Goal: Transaction & Acquisition: Download file/media

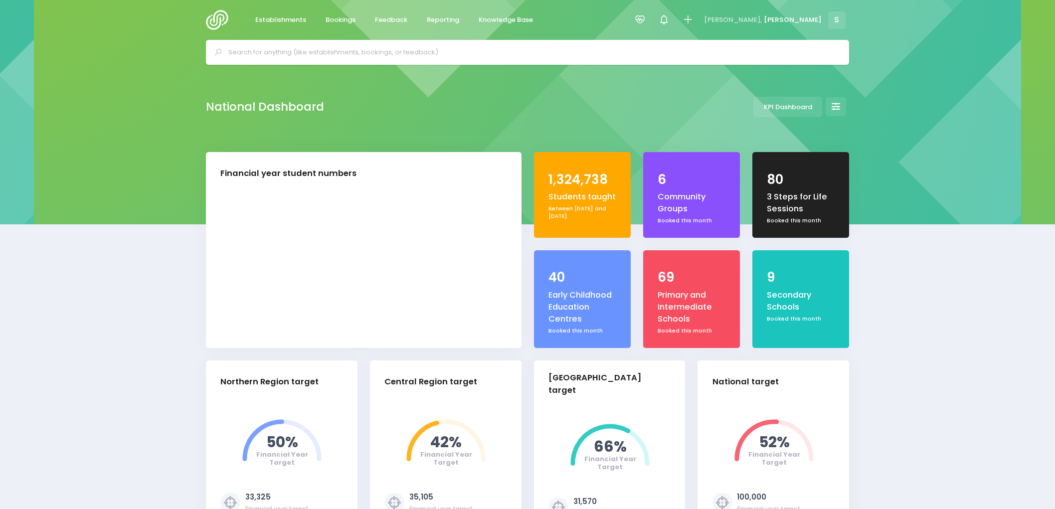
select select "5"
click at [386, 18] on span "Feedback" at bounding box center [391, 20] width 32 height 10
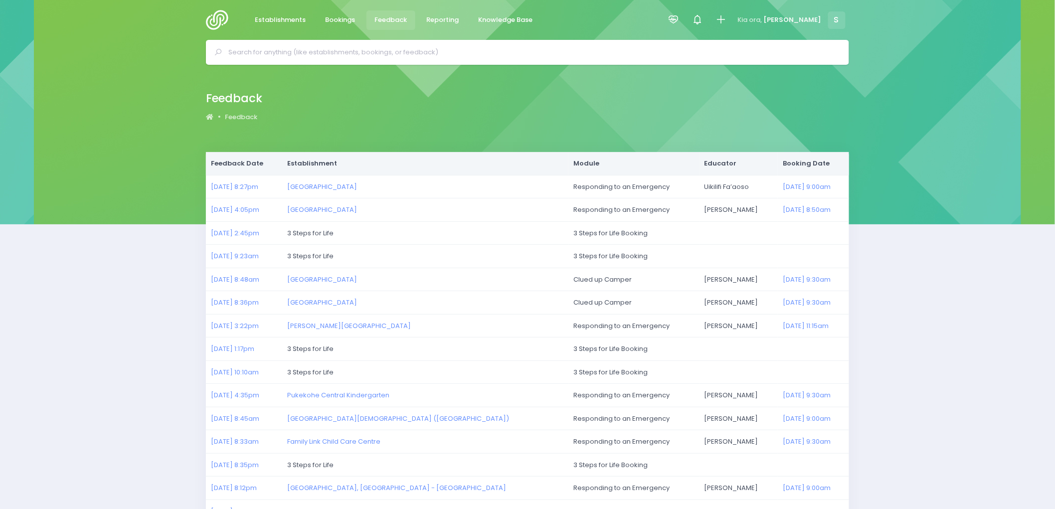
click at [218, 16] on img at bounding box center [220, 20] width 28 height 20
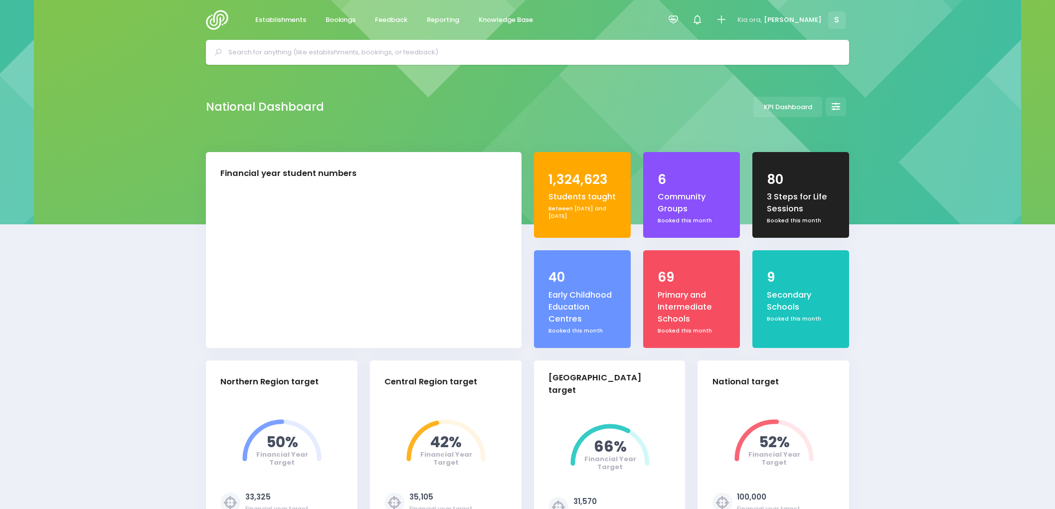
select select "5"
click at [333, 16] on span "Bookings" at bounding box center [341, 20] width 30 height 10
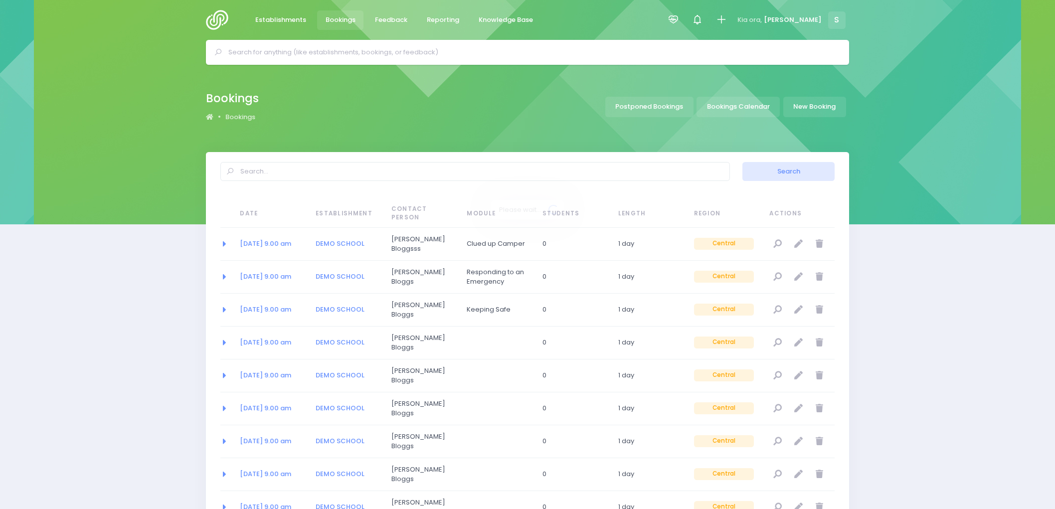
select select "20"
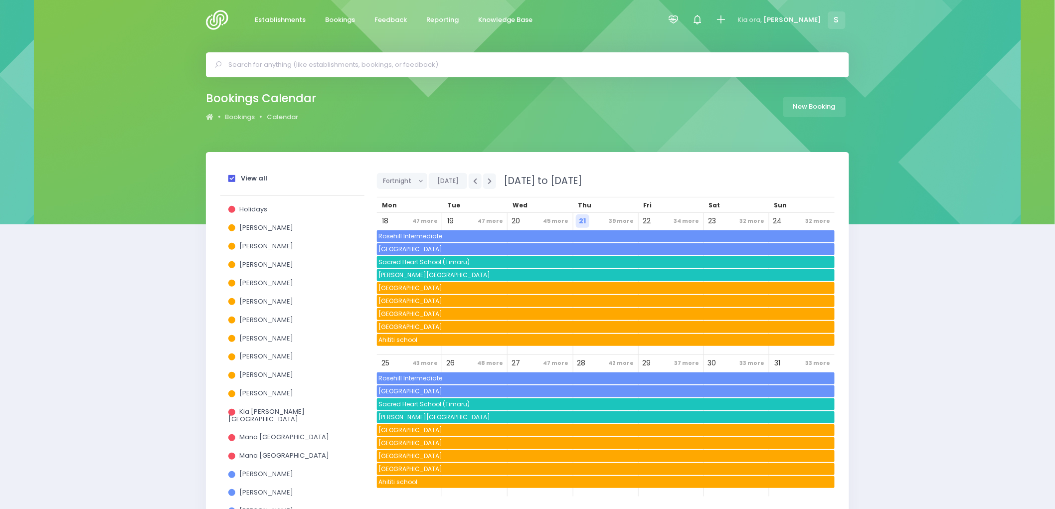
click at [232, 181] on span at bounding box center [231, 178] width 7 height 7
click at [0, 0] on input "View all" at bounding box center [0, 0] width 0 height 0
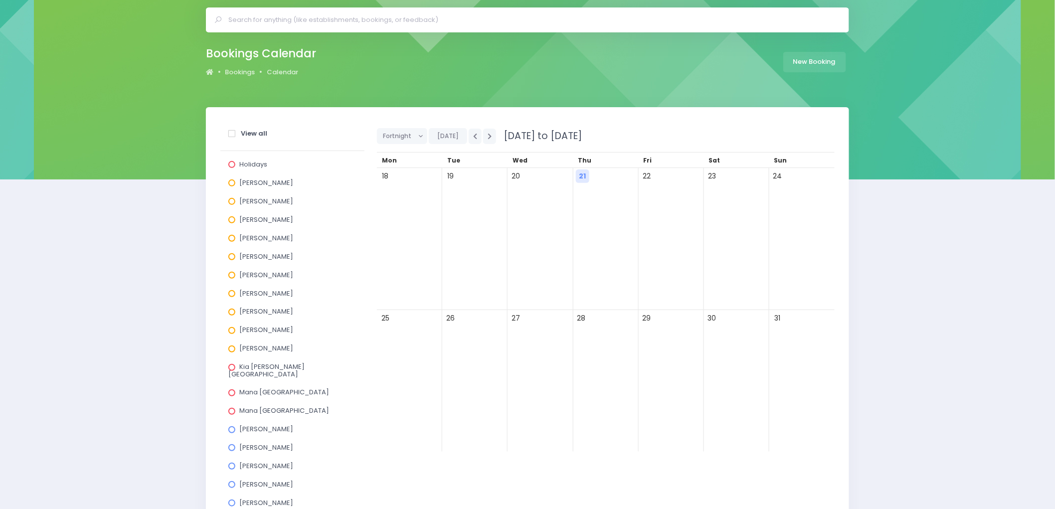
scroll to position [273, 0]
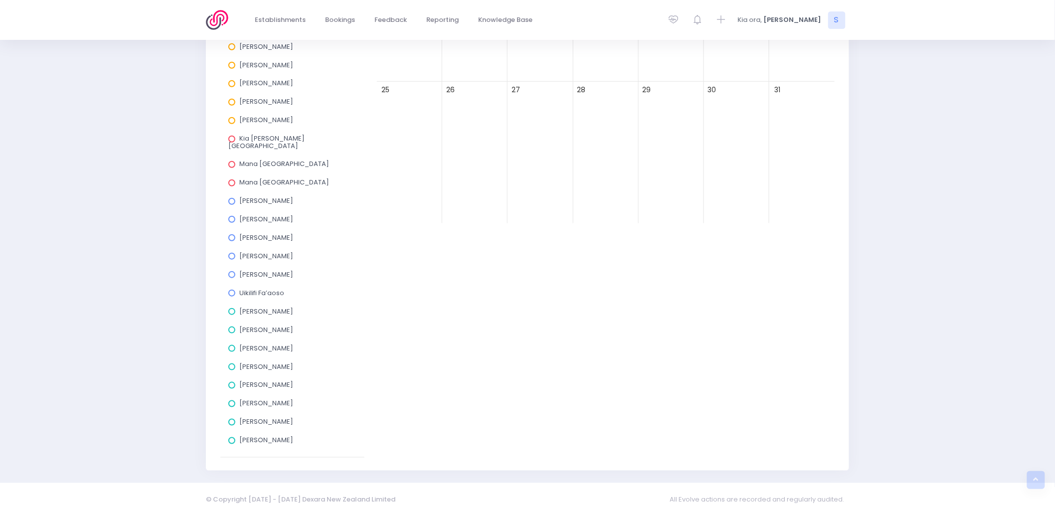
click at [233, 401] on span at bounding box center [231, 404] width 7 height 7
click at [0, 0] on input "Megan Holden" at bounding box center [0, 0] width 0 height 0
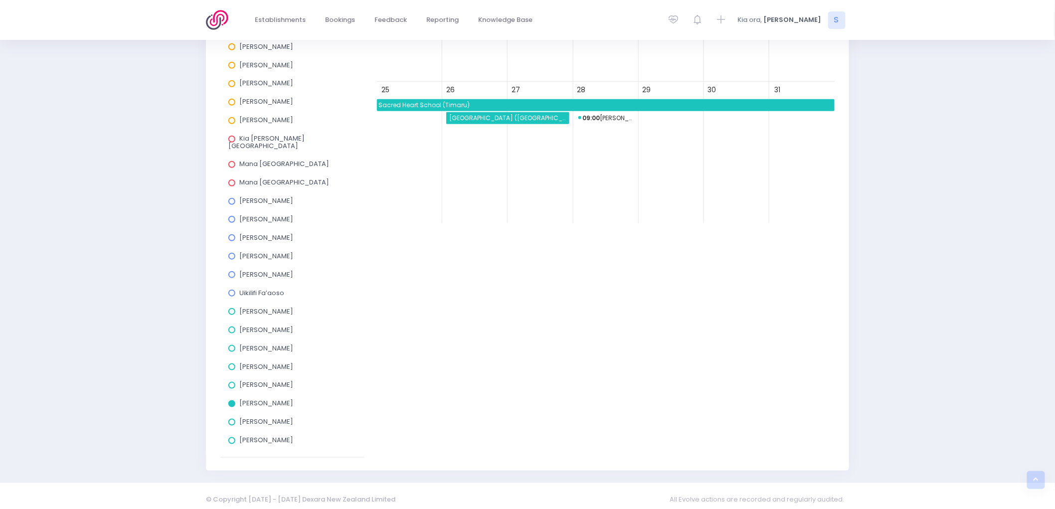
scroll to position [218, 0]
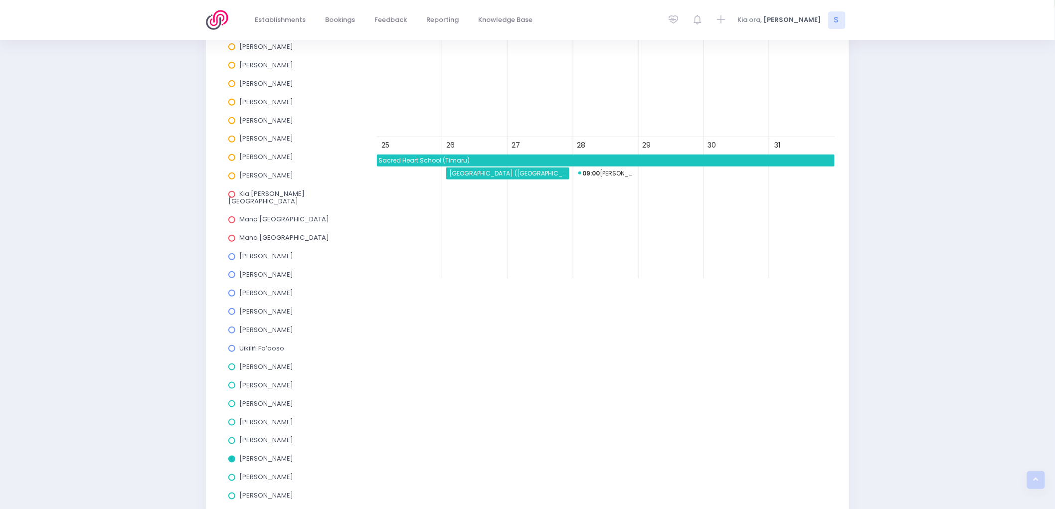
click at [500, 173] on span "St Canice's School (Westport)" at bounding box center [508, 174] width 121 height 12
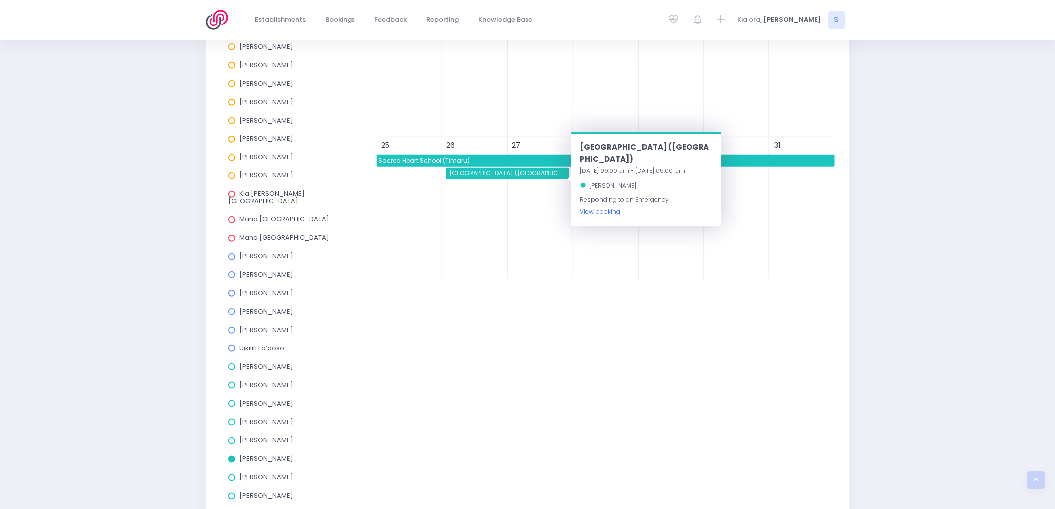
click at [586, 207] on link "View booking" at bounding box center [601, 211] width 40 height 8
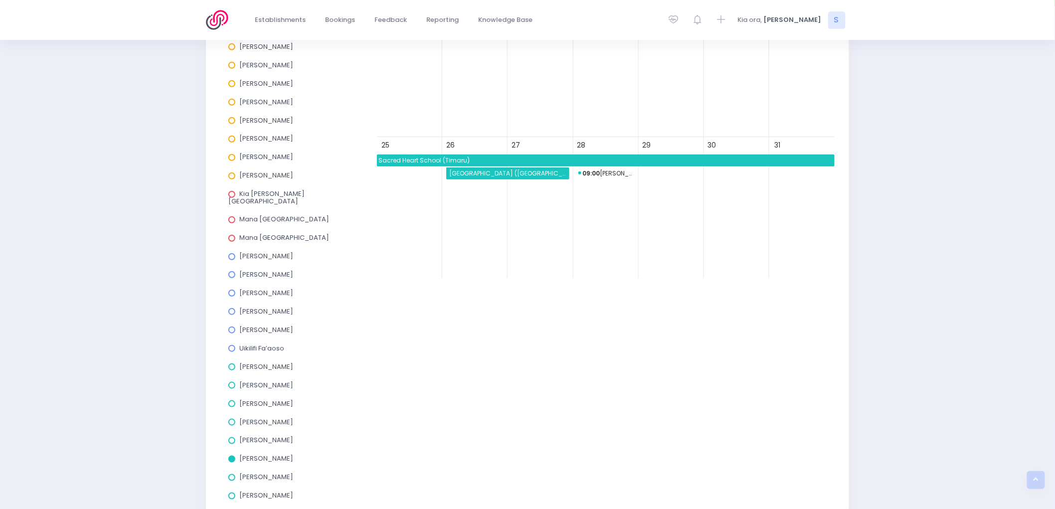
click at [232, 456] on span at bounding box center [231, 459] width 7 height 7
click at [0, 0] on input "Megan Holden" at bounding box center [0, 0] width 0 height 0
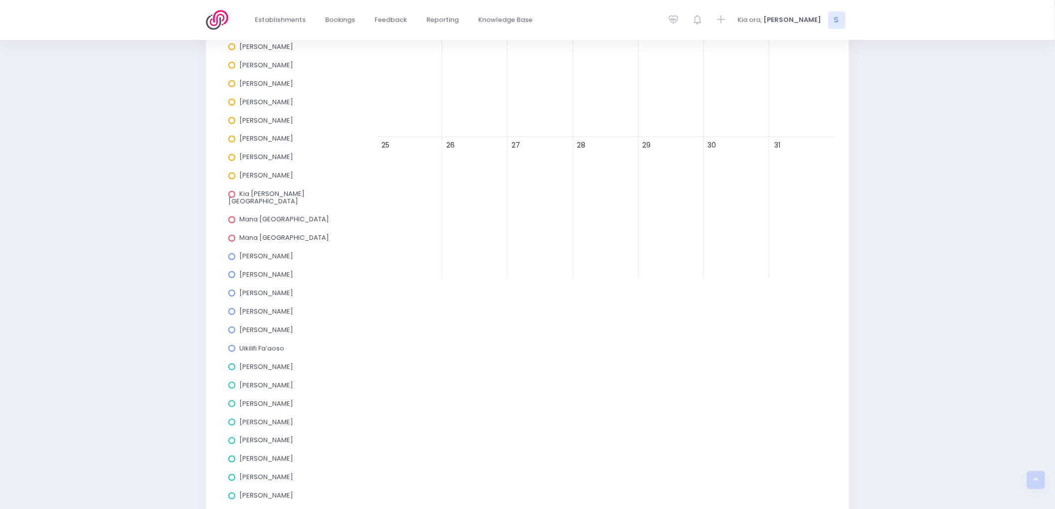
click at [232, 493] on span at bounding box center [231, 496] width 7 height 7
click at [0, 0] on input "[PERSON_NAME]" at bounding box center [0, 0] width 0 height 0
click at [479, 162] on span "Westport North School" at bounding box center [541, 161] width 187 height 12
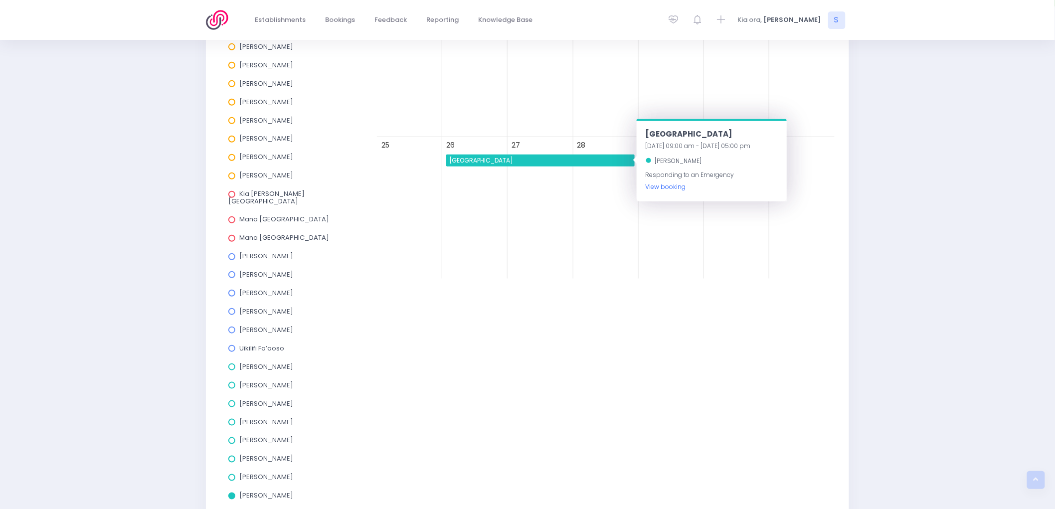
click at [675, 188] on link "View booking" at bounding box center [666, 187] width 40 height 8
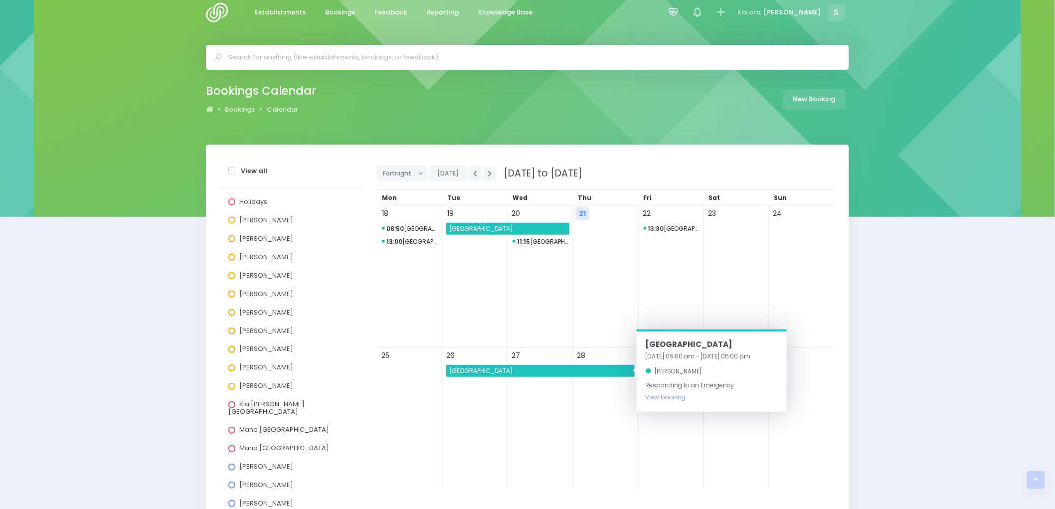
scroll to position [0, 0]
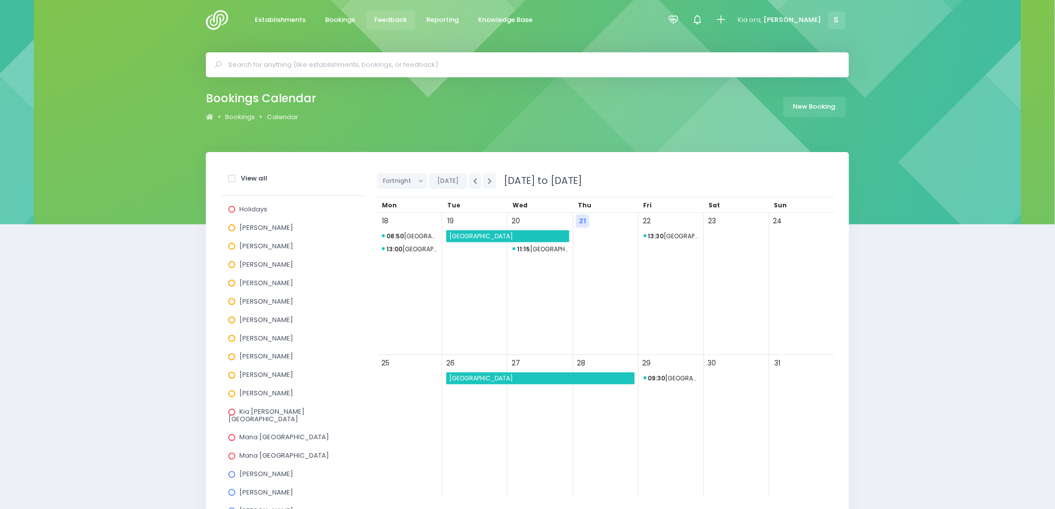
click at [386, 17] on span "Feedback" at bounding box center [391, 20] width 32 height 10
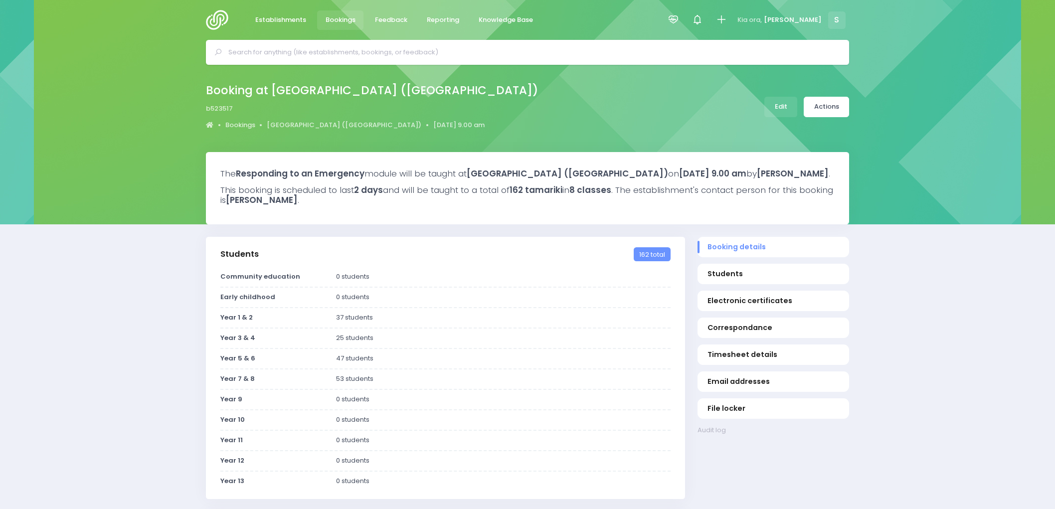
select select "5"
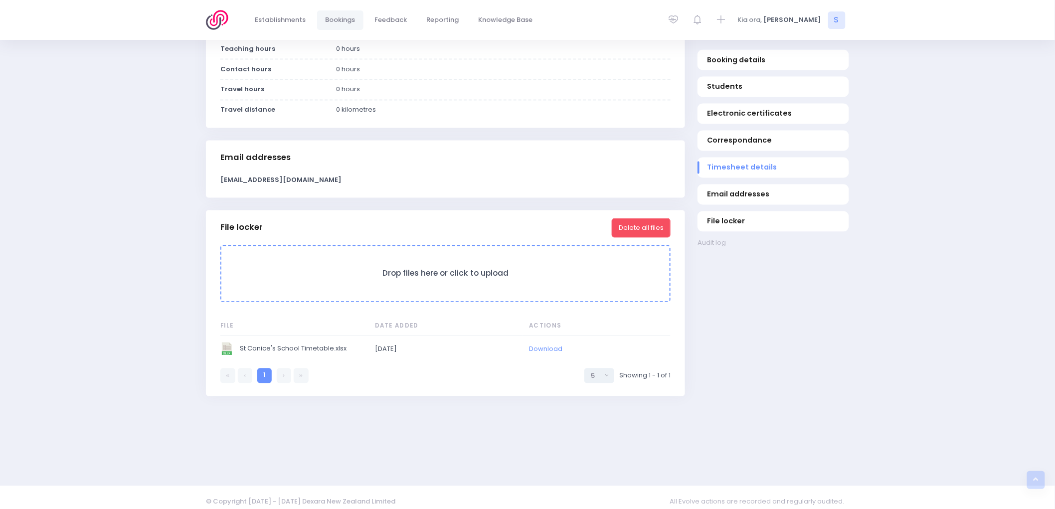
scroll to position [718, 0]
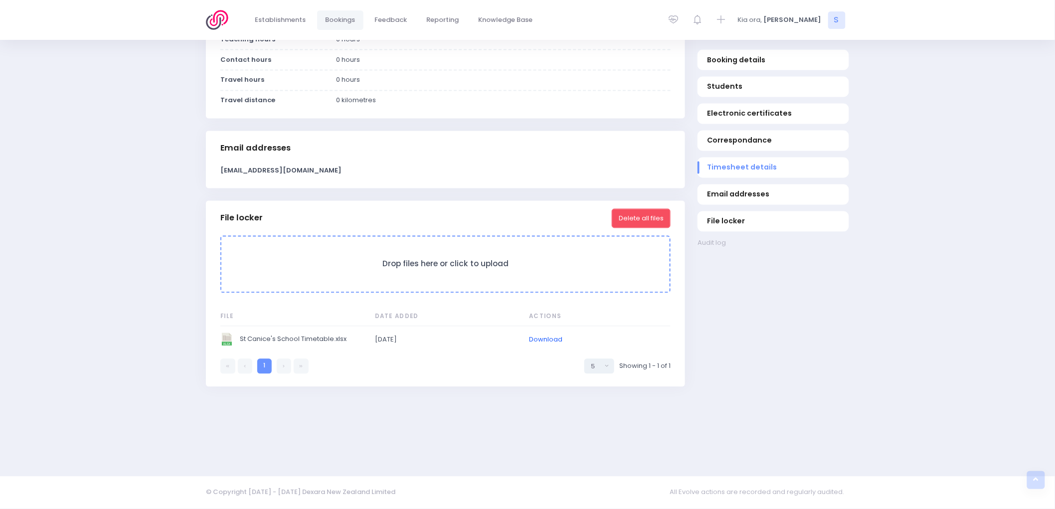
click at [548, 337] on link "Download" at bounding box center [545, 339] width 33 height 9
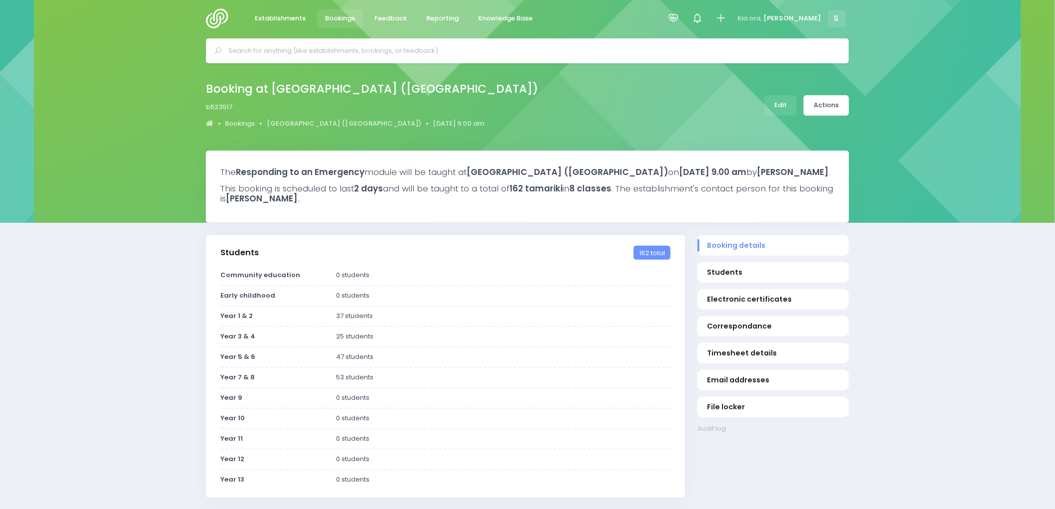
scroll to position [0, 0]
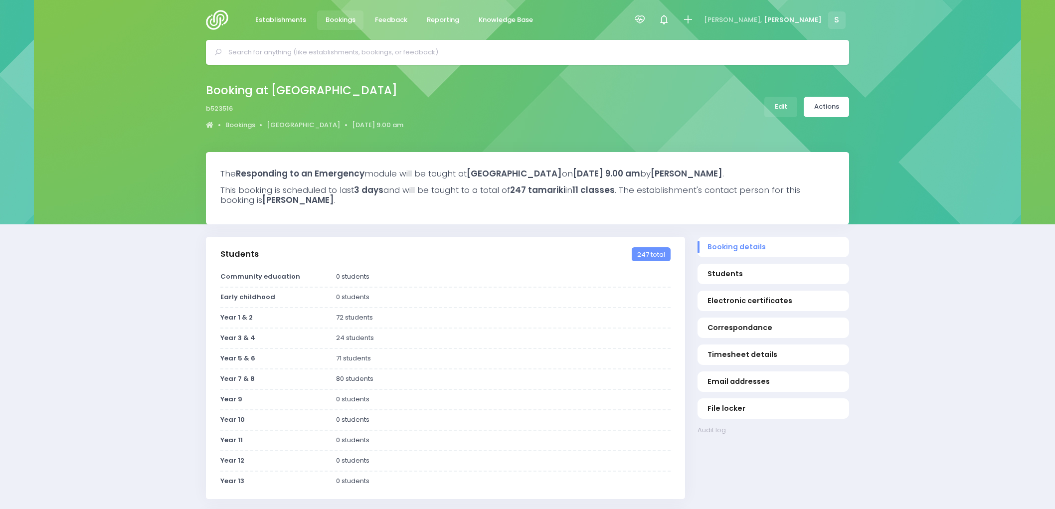
select select "5"
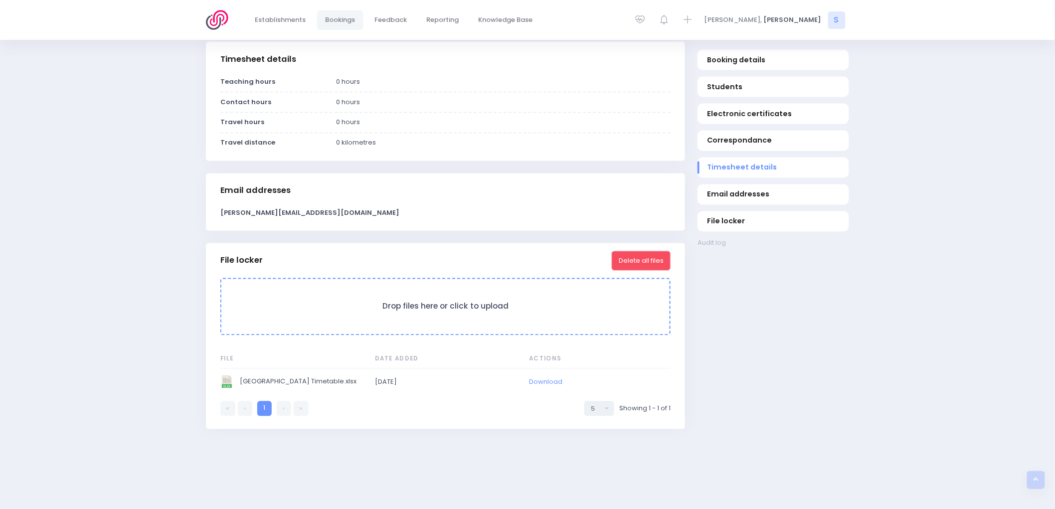
scroll to position [718, 0]
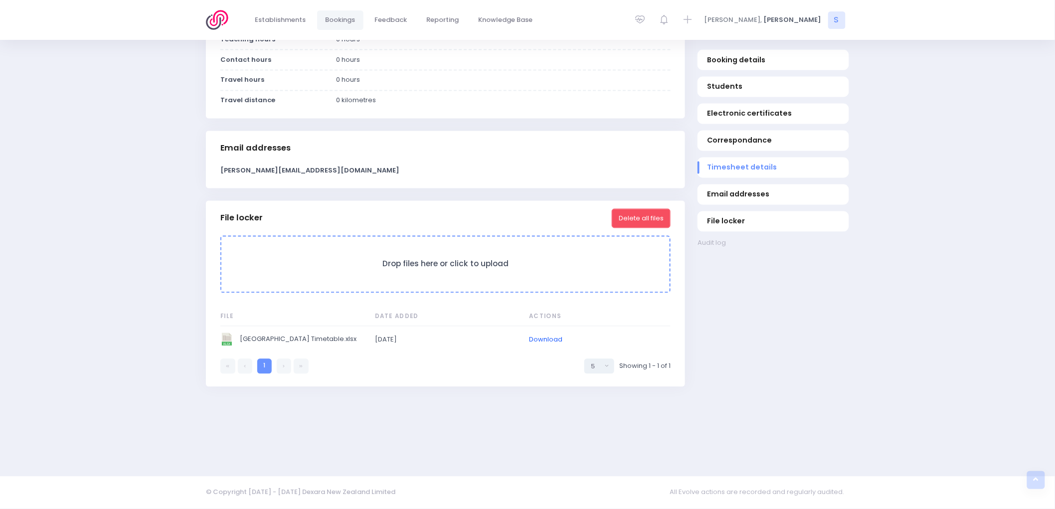
click at [546, 341] on link "Download" at bounding box center [545, 339] width 33 height 9
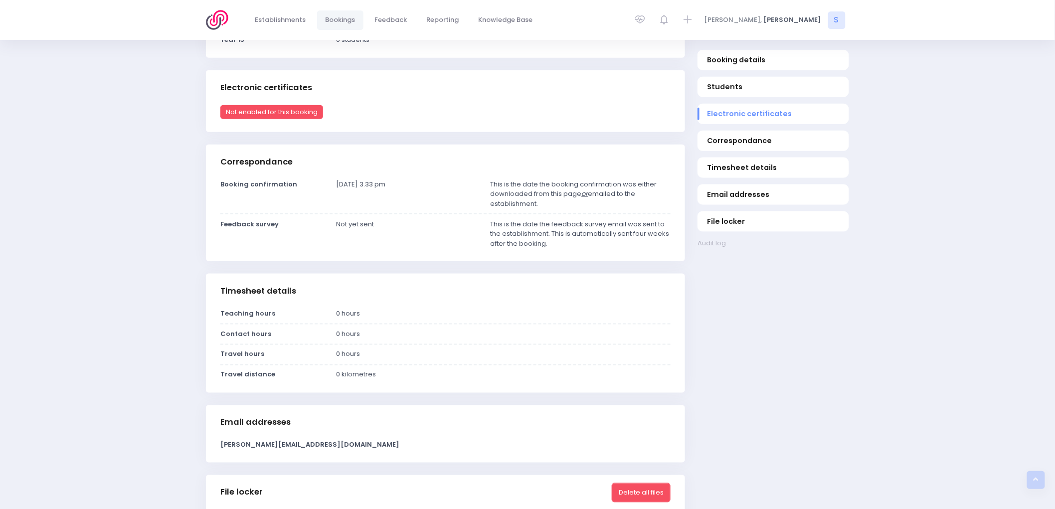
scroll to position [499, 0]
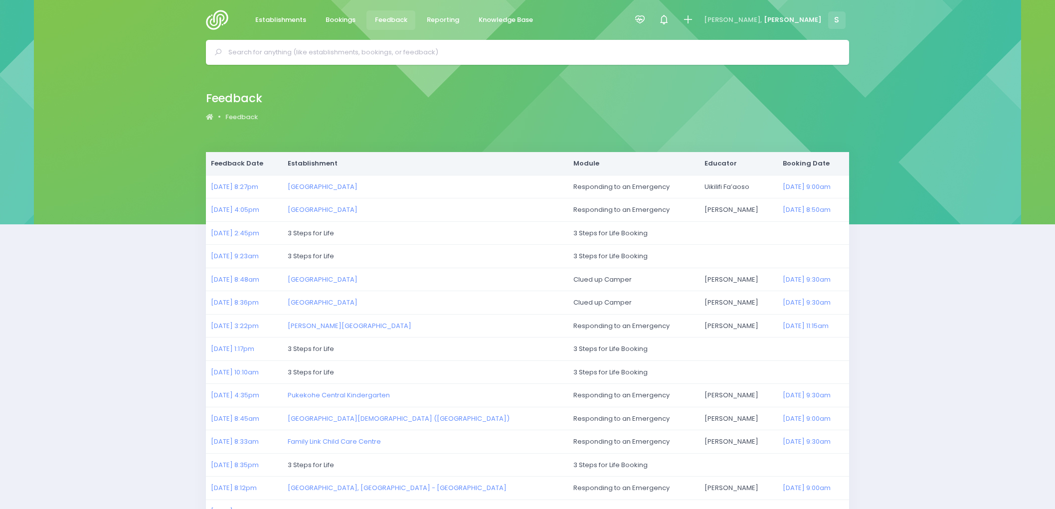
click at [215, 26] on img at bounding box center [220, 20] width 28 height 20
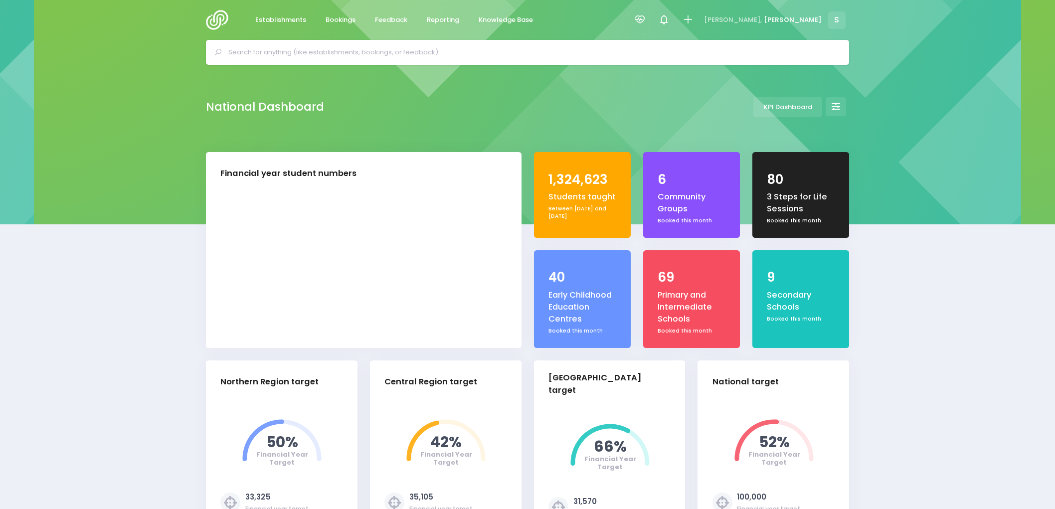
select select "5"
